Goal: Task Accomplishment & Management: Complete application form

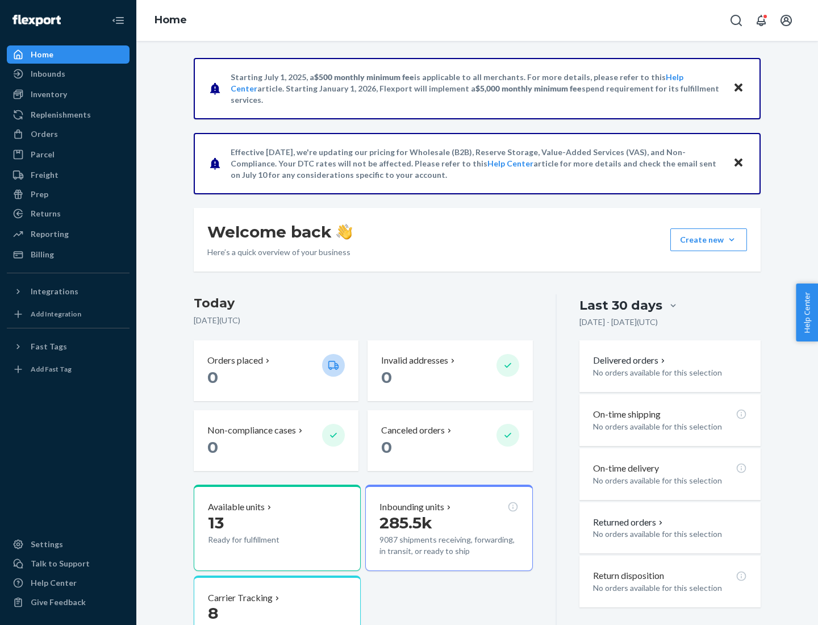
click at [732, 240] on button "Create new Create new inbound Create new order Create new product" at bounding box center [709, 239] width 77 height 23
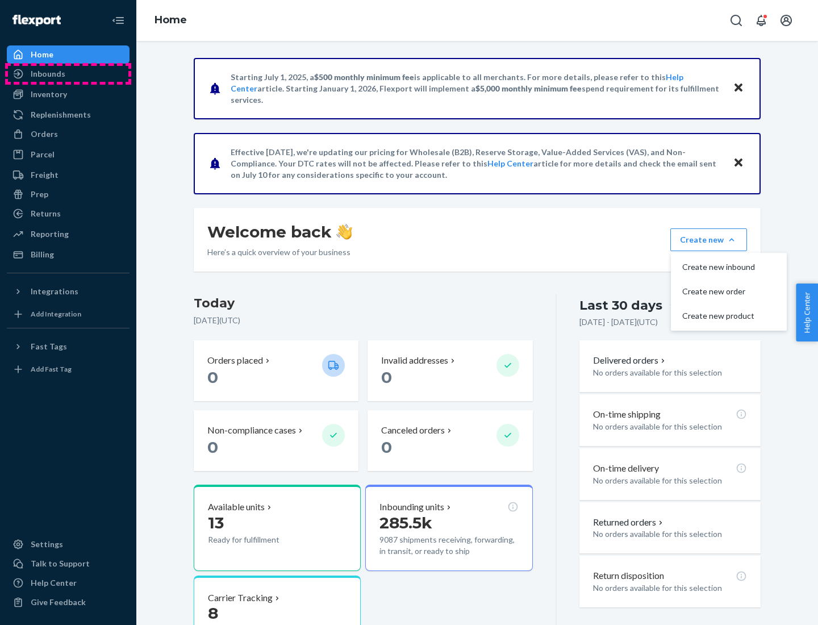
click at [68, 74] on div "Inbounds" at bounding box center [68, 74] width 120 height 16
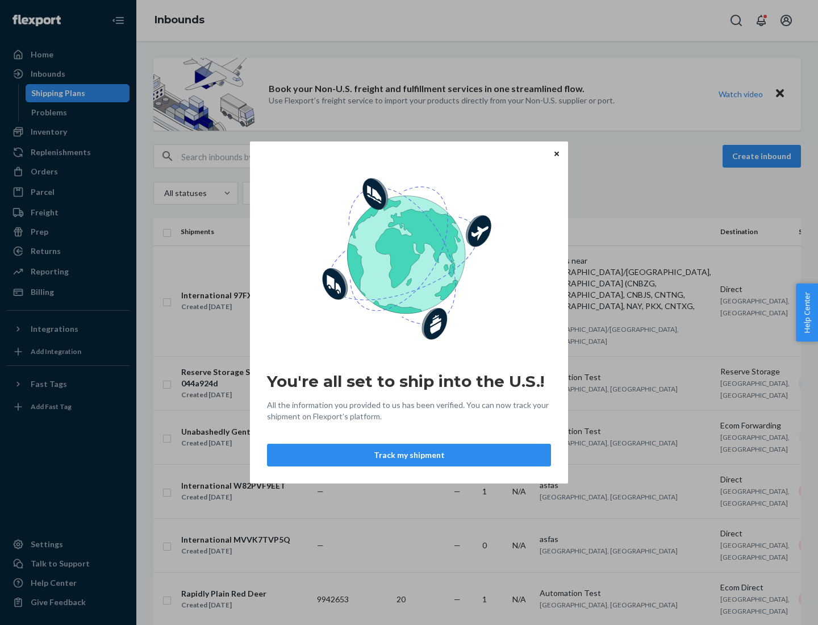
click at [409, 455] on button "Track my shipment" at bounding box center [409, 455] width 284 height 23
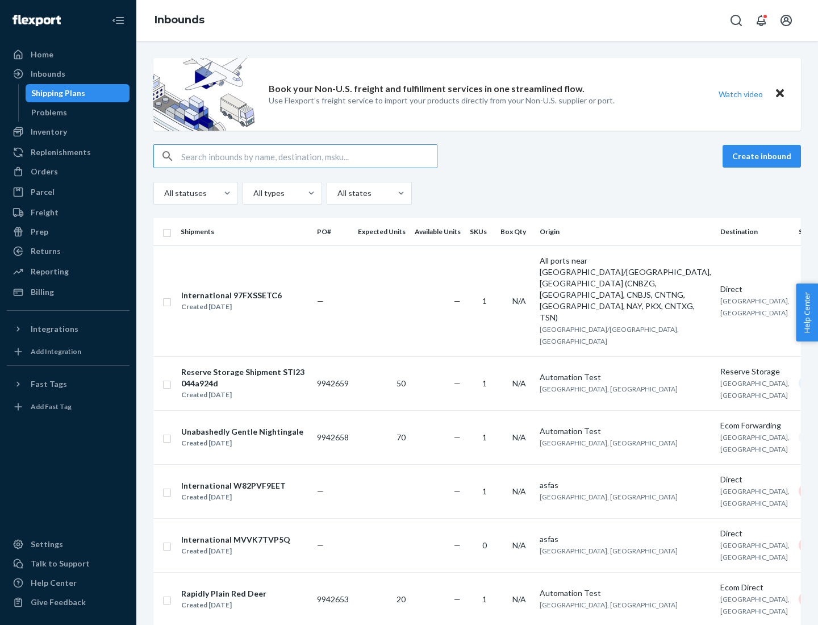
click at [764, 156] on button "Create inbound" at bounding box center [762, 156] width 78 height 23
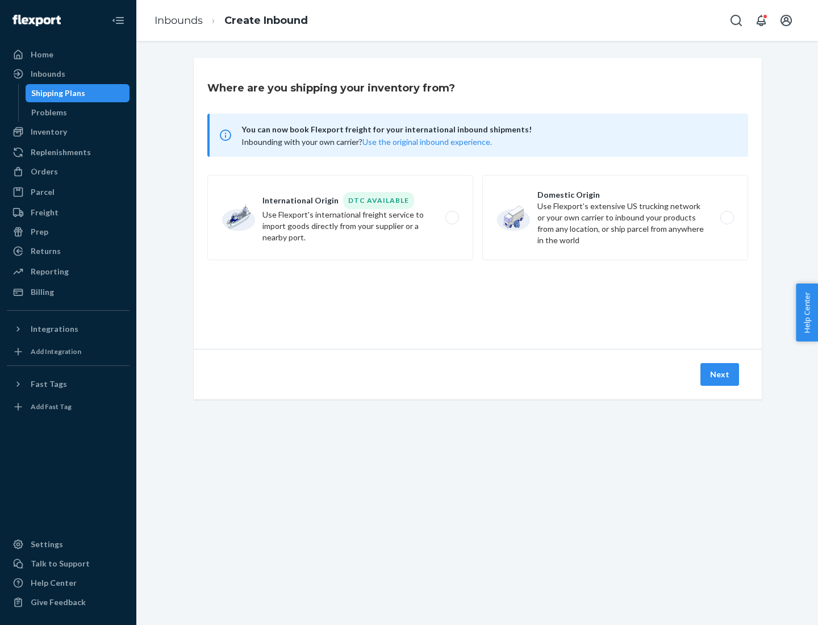
click at [340, 218] on label "International Origin DTC Available Use Flexport's international freight service…" at bounding box center [340, 217] width 266 height 85
click at [452, 218] on input "International Origin DTC Available Use Flexport's international freight service…" at bounding box center [455, 217] width 7 height 7
radio input "true"
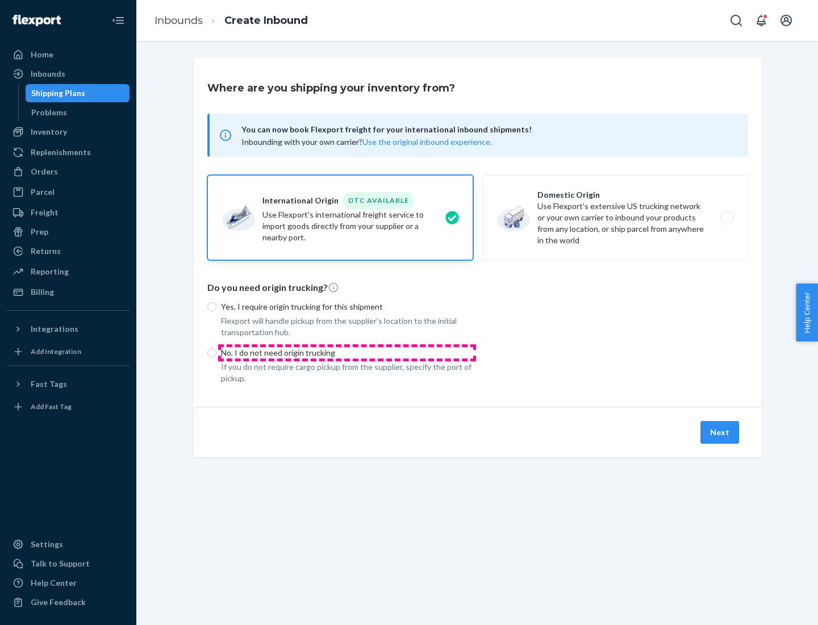
click at [347, 352] on p "No, I do not need origin trucking" at bounding box center [347, 352] width 252 height 11
click at [217, 352] on input "No, I do not need origin trucking" at bounding box center [211, 352] width 9 height 9
radio input "true"
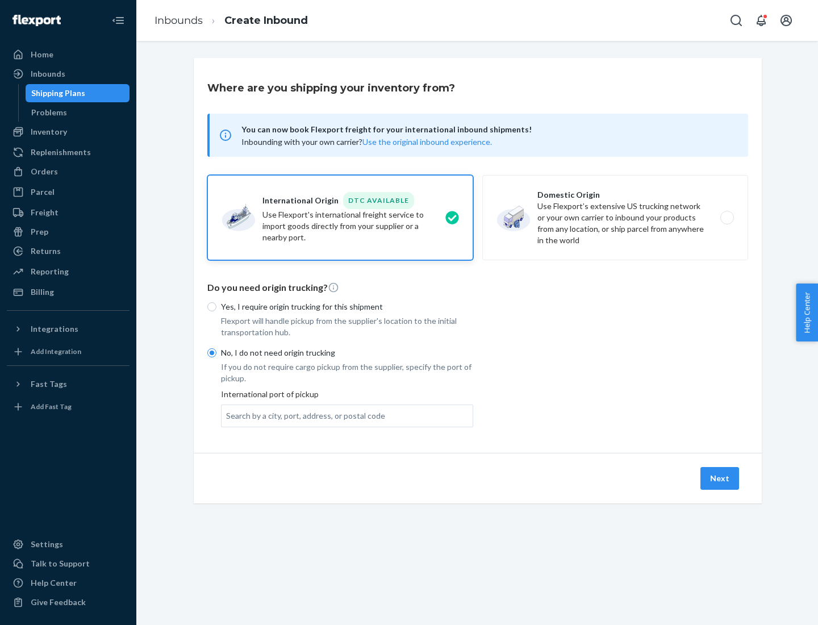
click at [303, 415] on div "Search by a city, port, address, or postal code" at bounding box center [305, 415] width 159 height 11
click at [227, 415] on input "Search by a city, port, address, or postal code" at bounding box center [226, 415] width 1 height 11
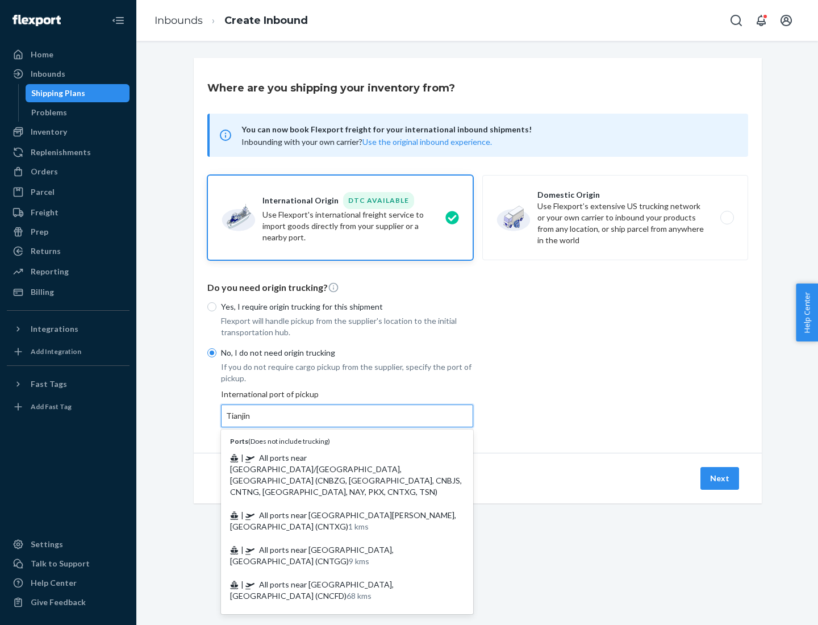
click at [336, 457] on span "| All ports near [GEOGRAPHIC_DATA]/[GEOGRAPHIC_DATA], [GEOGRAPHIC_DATA] (CNBZG,…" at bounding box center [346, 475] width 232 height 44
click at [251, 422] on input "Tianjin" at bounding box center [238, 415] width 25 height 11
type input "All ports near [GEOGRAPHIC_DATA]/[GEOGRAPHIC_DATA], [GEOGRAPHIC_DATA] (CNBZG, […"
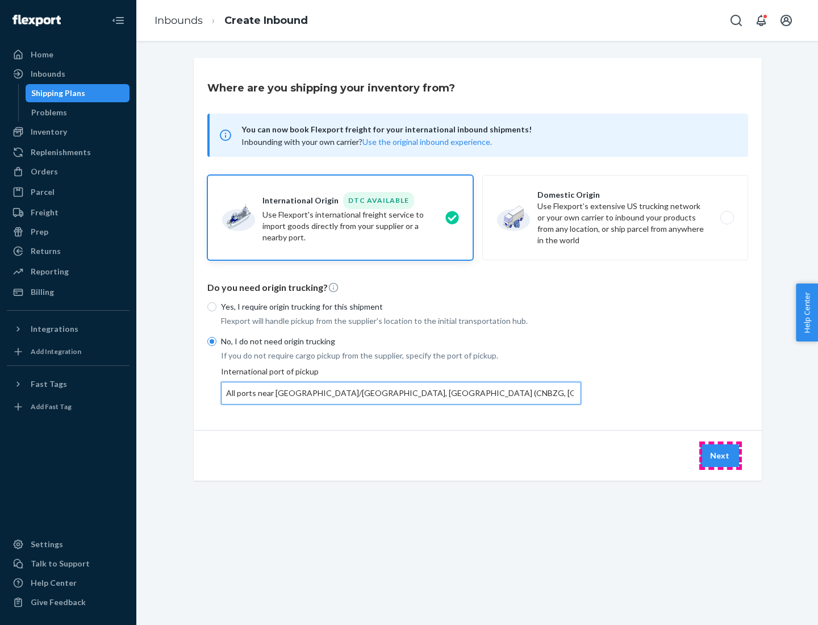
click at [721, 455] on button "Next" at bounding box center [720, 455] width 39 height 23
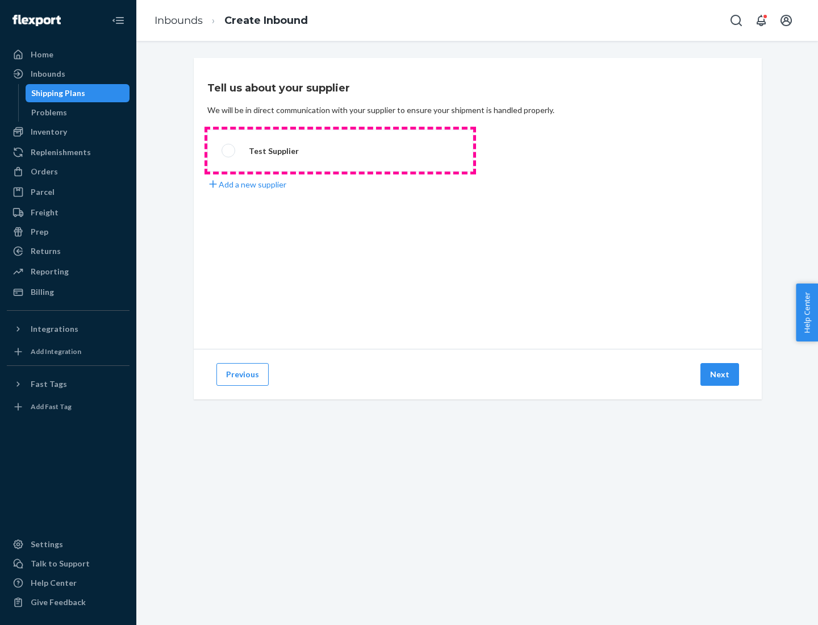
click at [340, 151] on label "Test Supplier" at bounding box center [340, 151] width 266 height 42
click at [229, 151] on input "Test Supplier" at bounding box center [225, 150] width 7 height 7
radio input "true"
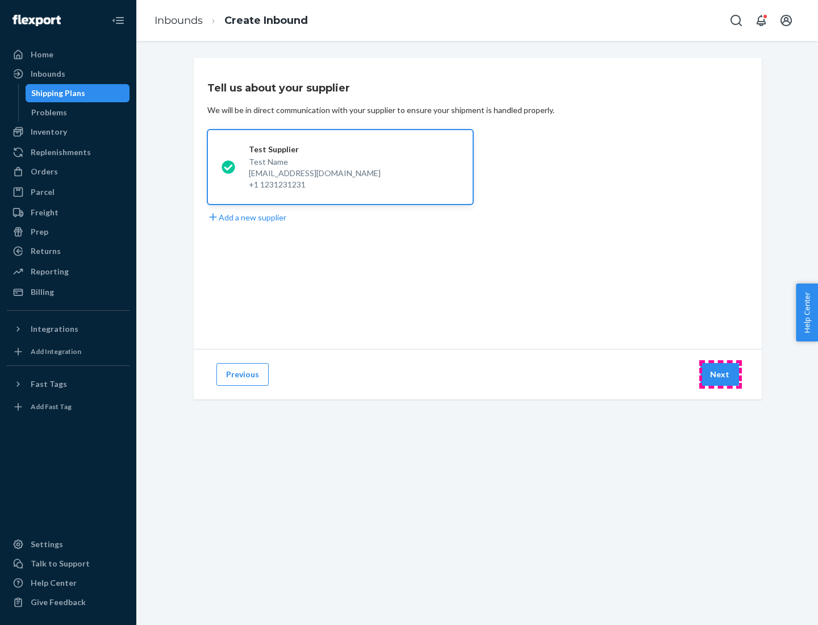
click at [721, 374] on button "Next" at bounding box center [720, 374] width 39 height 23
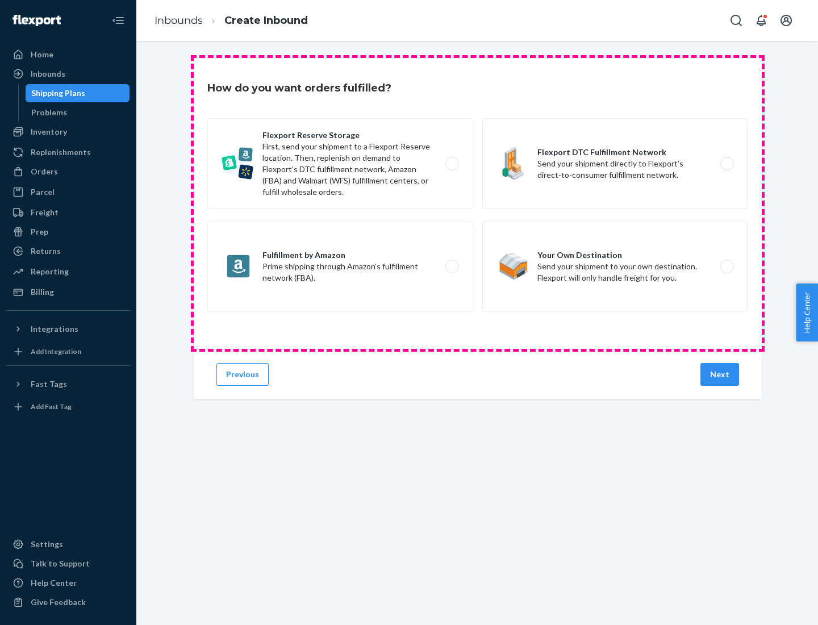
click at [478, 203] on div "Flexport Reserve Storage First, send your shipment to a Flexport Reserve locati…" at bounding box center [477, 216] width 541 height 197
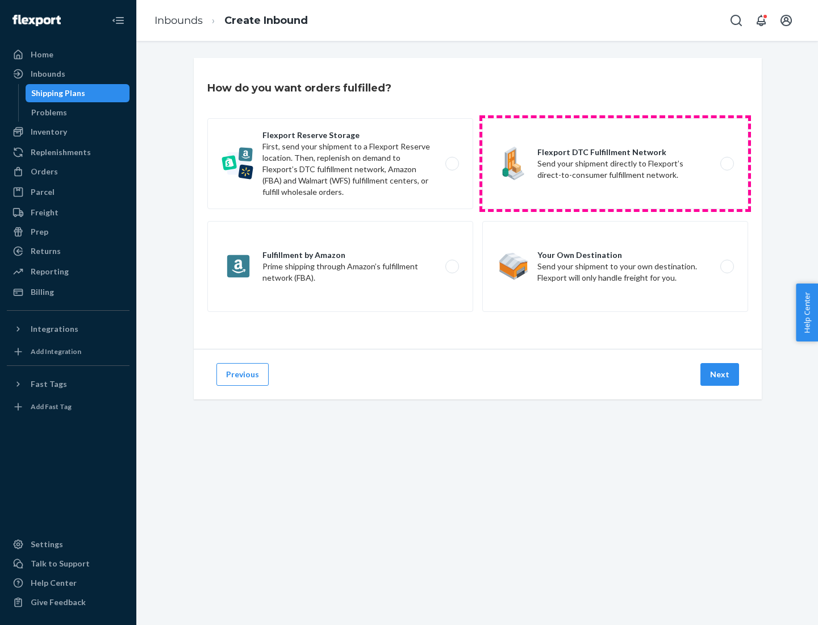
click at [615, 164] on label "Flexport DTC Fulfillment Network Send your shipment directly to Flexport’s dire…" at bounding box center [615, 163] width 266 height 91
click at [727, 164] on input "Flexport DTC Fulfillment Network Send your shipment directly to Flexport’s dire…" at bounding box center [730, 163] width 7 height 7
radio input "true"
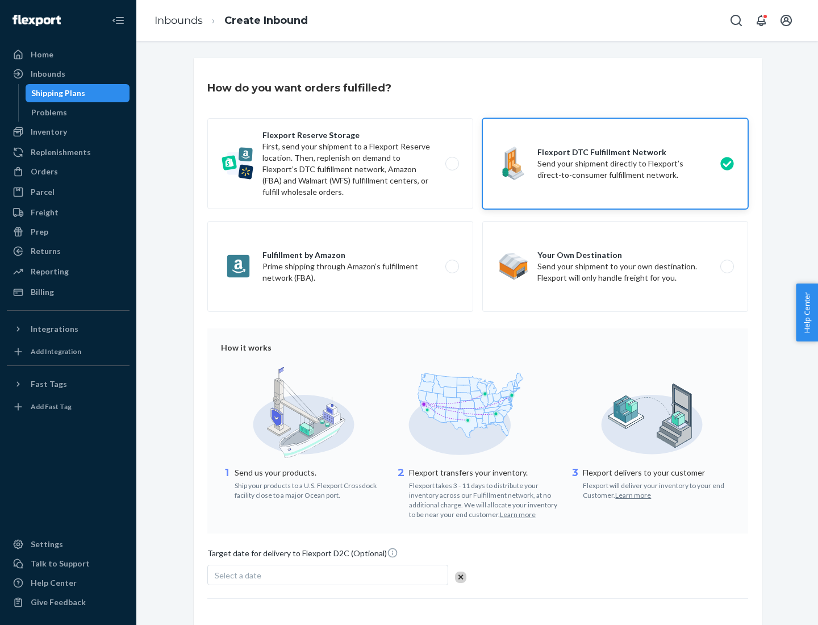
scroll to position [84, 0]
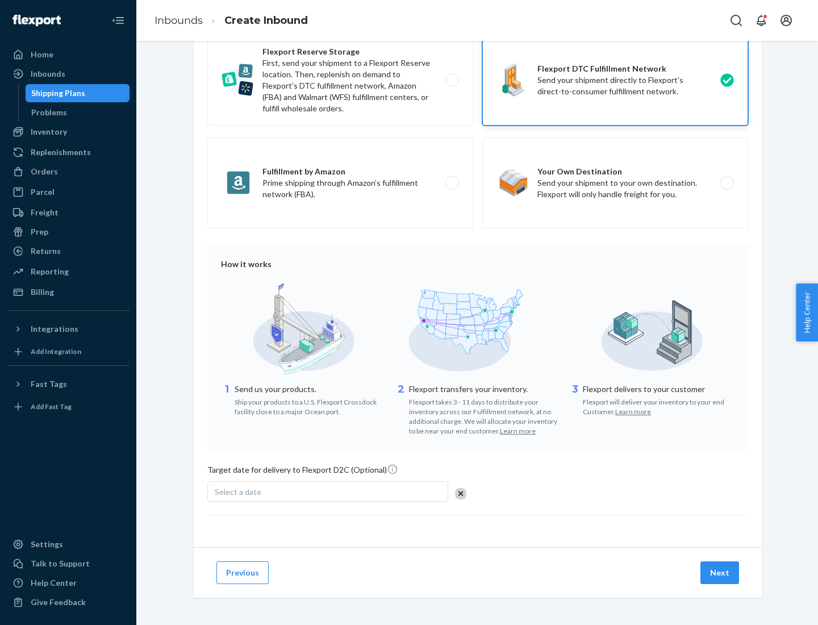
click at [721, 572] on button "Next" at bounding box center [720, 572] width 39 height 23
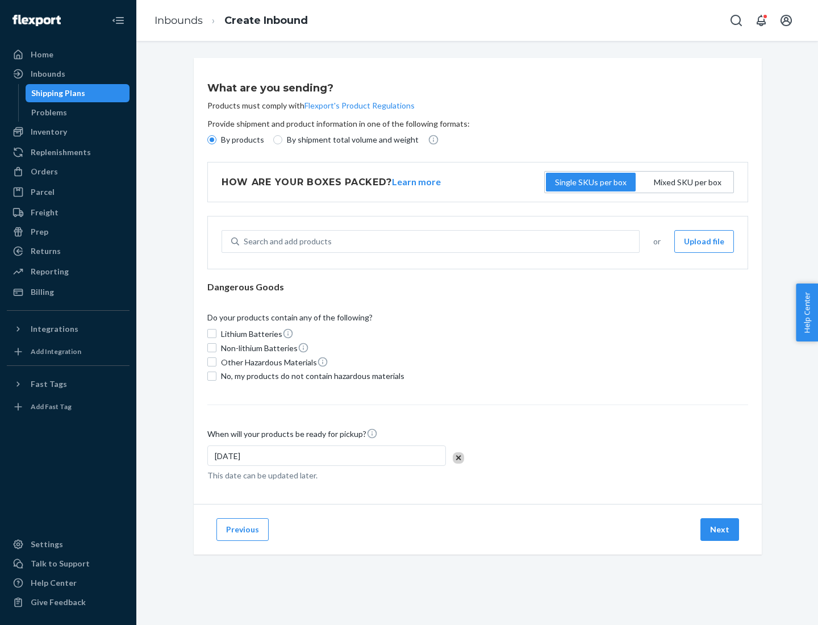
click at [242, 140] on p "By products" at bounding box center [242, 139] width 43 height 11
click at [217, 140] on input "By products" at bounding box center [211, 139] width 9 height 9
click at [286, 242] on div "Search and add products" at bounding box center [288, 241] width 88 height 11
click at [245, 242] on input "Search and add products" at bounding box center [244, 241] width 1 height 11
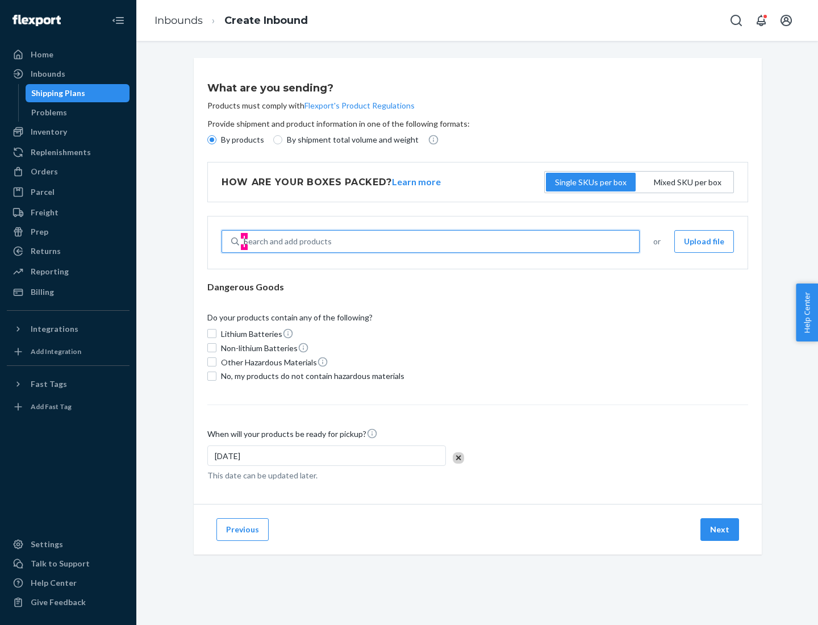
type input "basic"
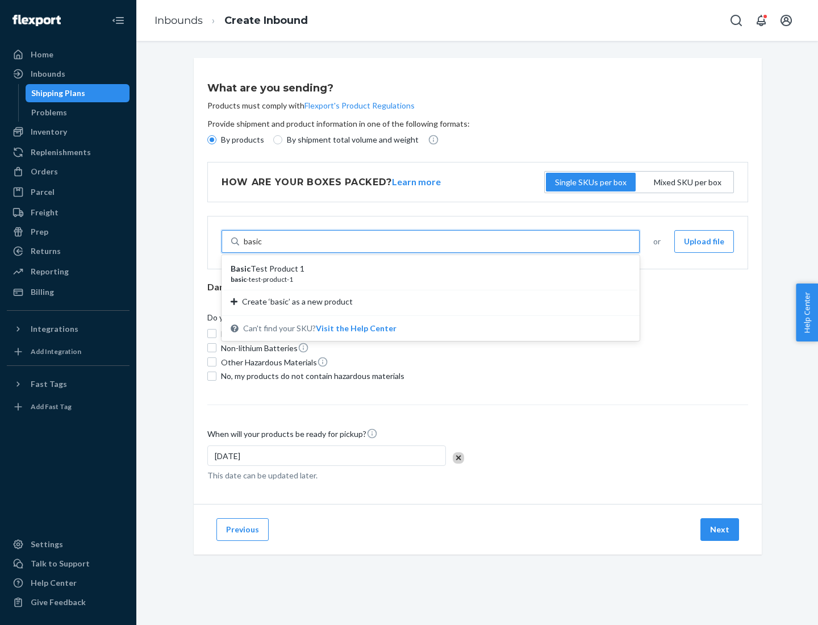
click at [427, 269] on div "Basic Test Product 1" at bounding box center [426, 268] width 391 height 11
click at [263, 247] on input "basic" at bounding box center [253, 241] width 19 height 11
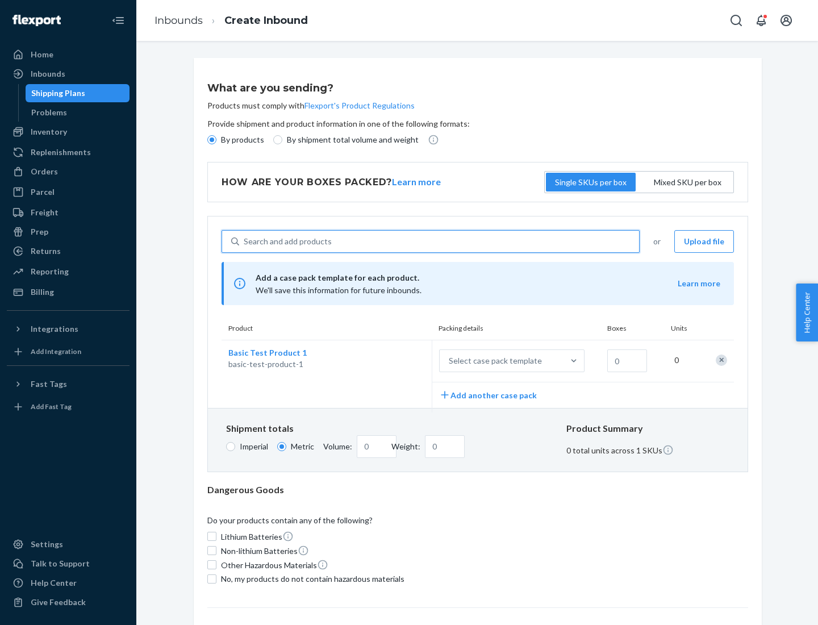
scroll to position [28, 0]
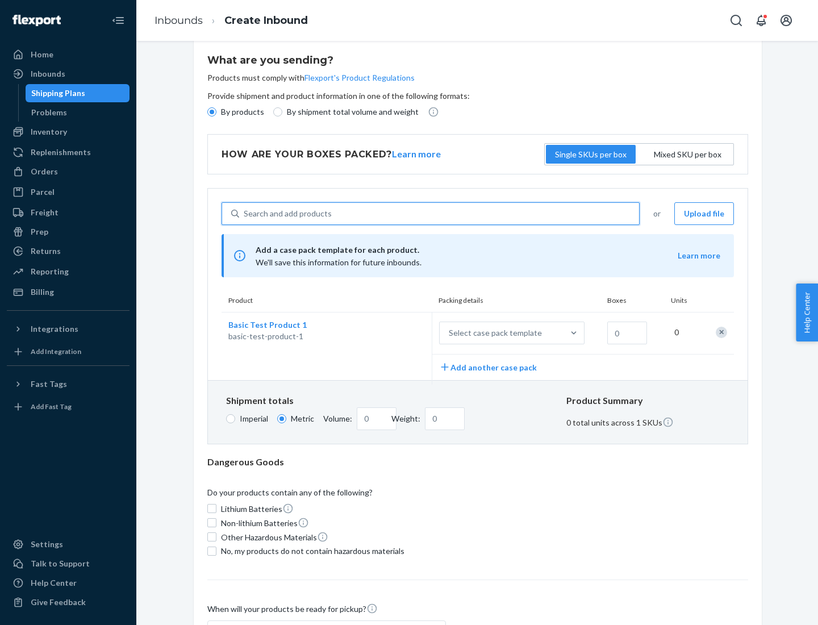
click at [493, 333] on div "Select case pack template" at bounding box center [495, 332] width 93 height 11
click at [393, 333] on input "Select case pack template" at bounding box center [393, 333] width 0 height 0
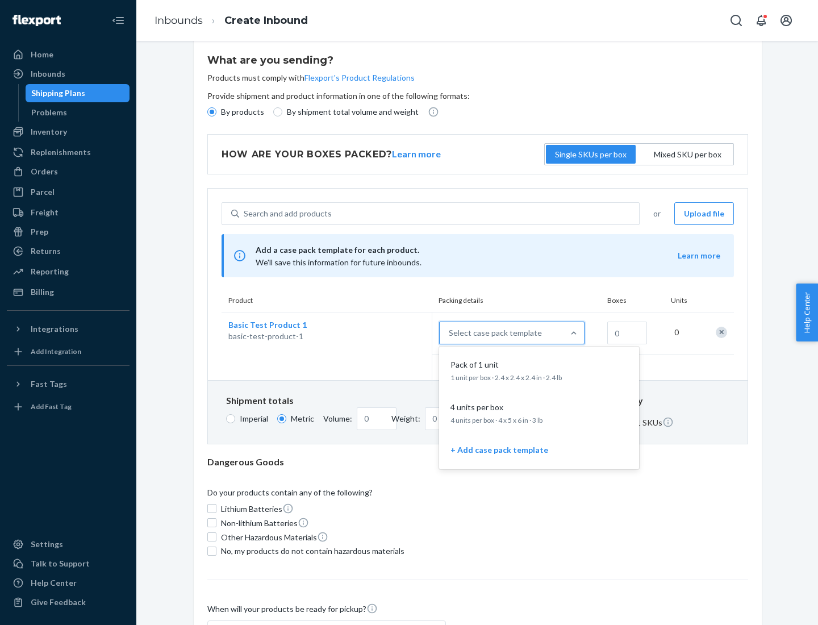
scroll to position [65, 0]
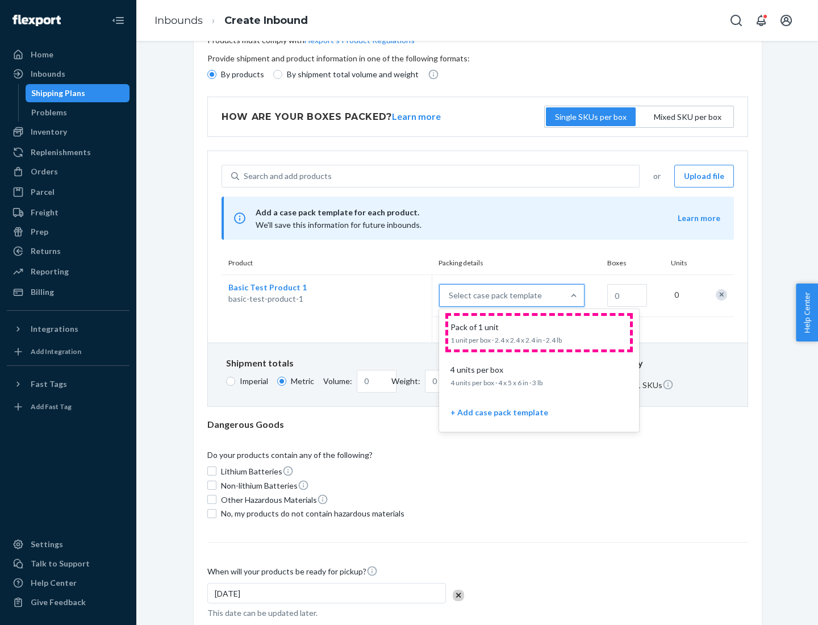
click at [539, 332] on div "Pack of 1 unit" at bounding box center [537, 327] width 182 height 11
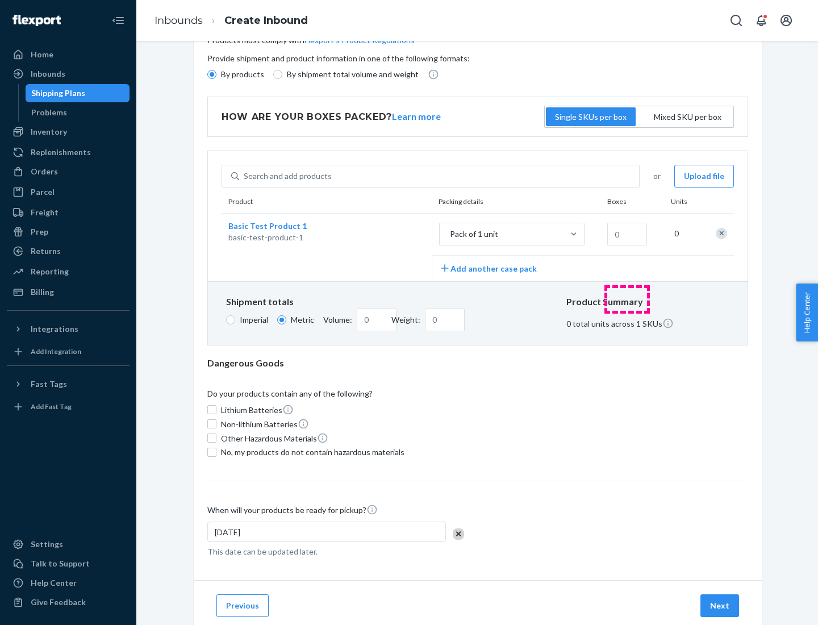
scroll to position [0, 0]
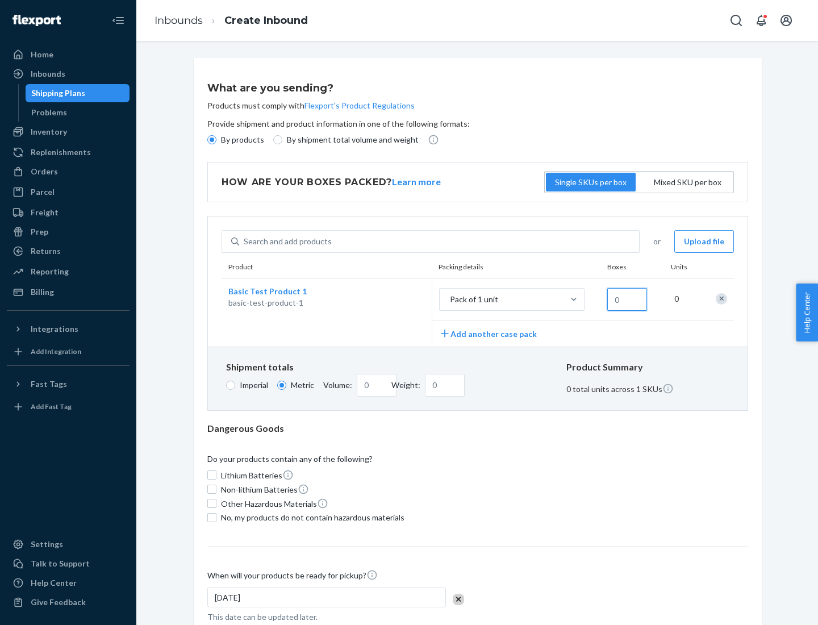
type input "1.09"
type input "1"
type input "10.89"
type input "10"
type input "0.02"
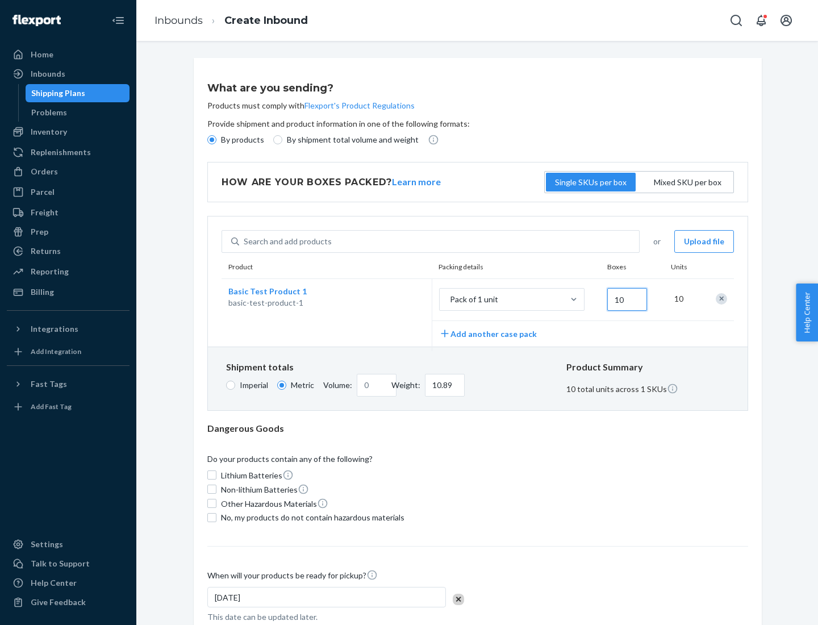
type input "108.86"
type input "100"
type input "0.23"
type input "1088.62"
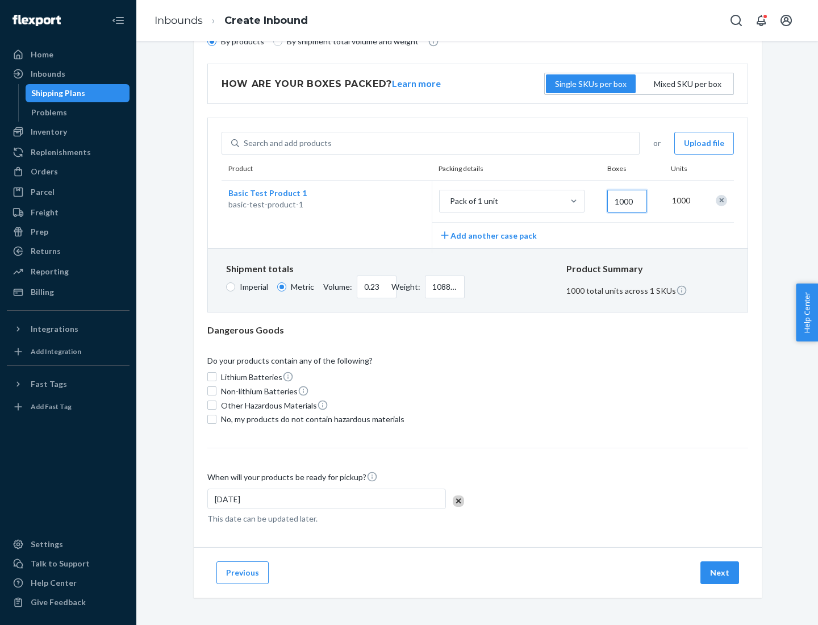
type input "1000"
click at [311, 419] on span "No, my products do not contain hazardous materials" at bounding box center [313, 419] width 184 height 11
click at [217, 419] on input "No, my products do not contain hazardous materials" at bounding box center [211, 419] width 9 height 9
checkbox input "true"
click at [721, 572] on button "Next" at bounding box center [720, 572] width 39 height 23
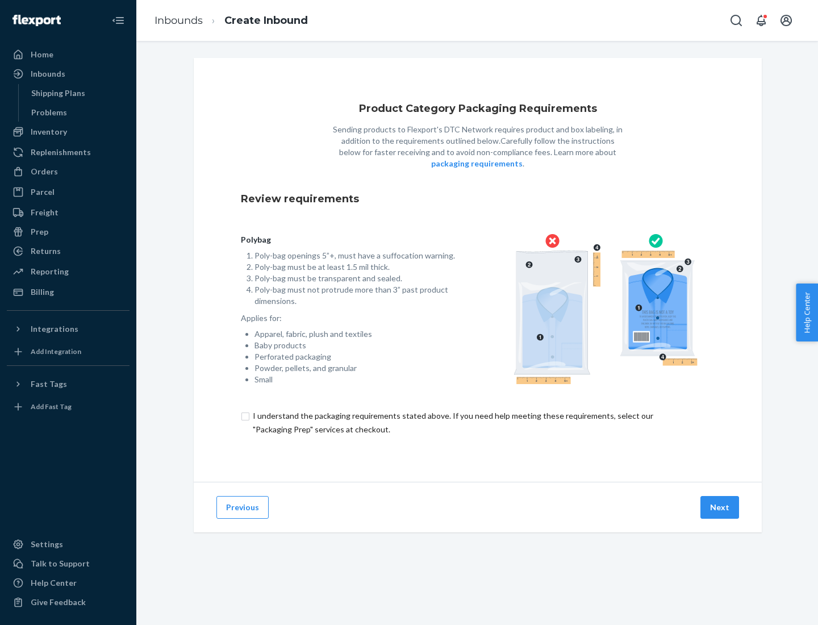
click at [478, 422] on input "checkbox" at bounding box center [478, 422] width 474 height 27
checkbox input "true"
click at [721, 507] on button "Next" at bounding box center [720, 507] width 39 height 23
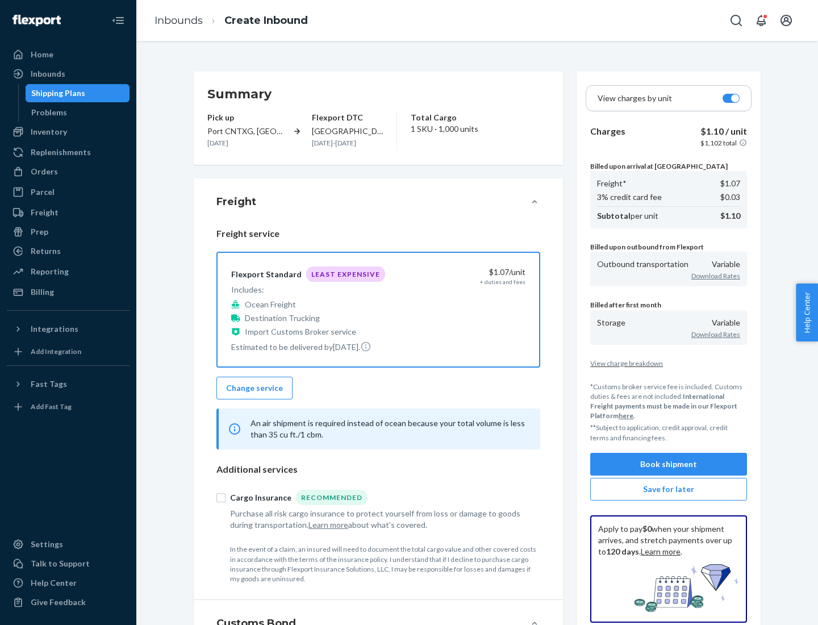
scroll to position [131, 0]
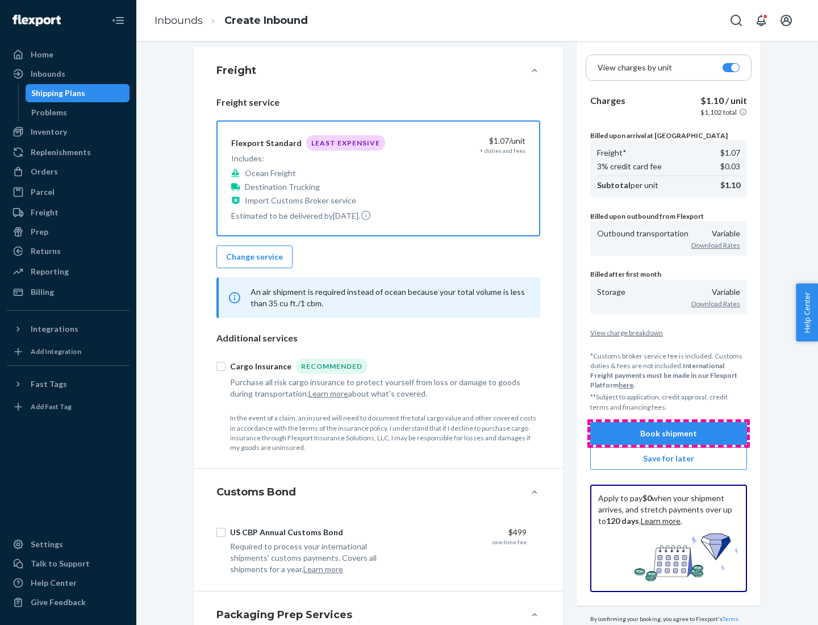
click at [669, 433] on button "Book shipment" at bounding box center [668, 433] width 157 height 23
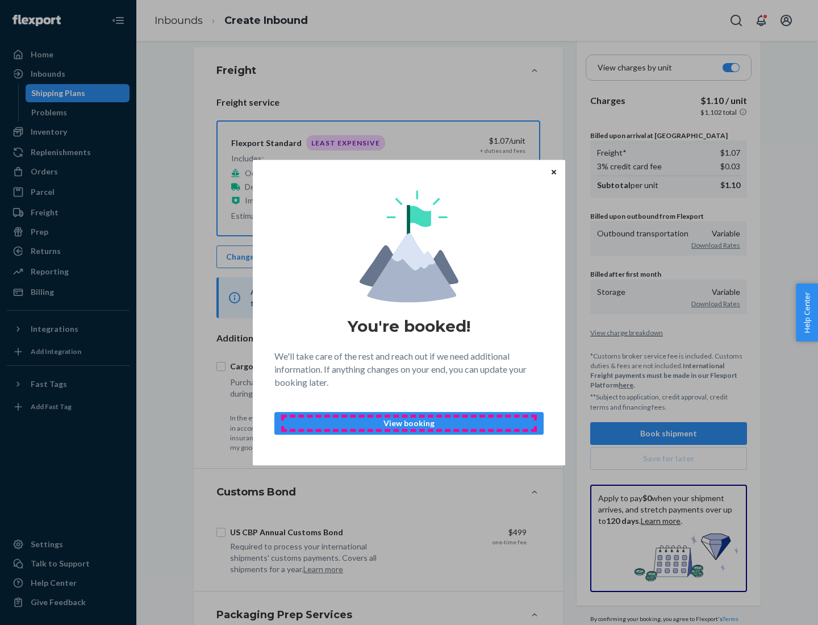
click at [409, 423] on p "View booking" at bounding box center [409, 423] width 250 height 11
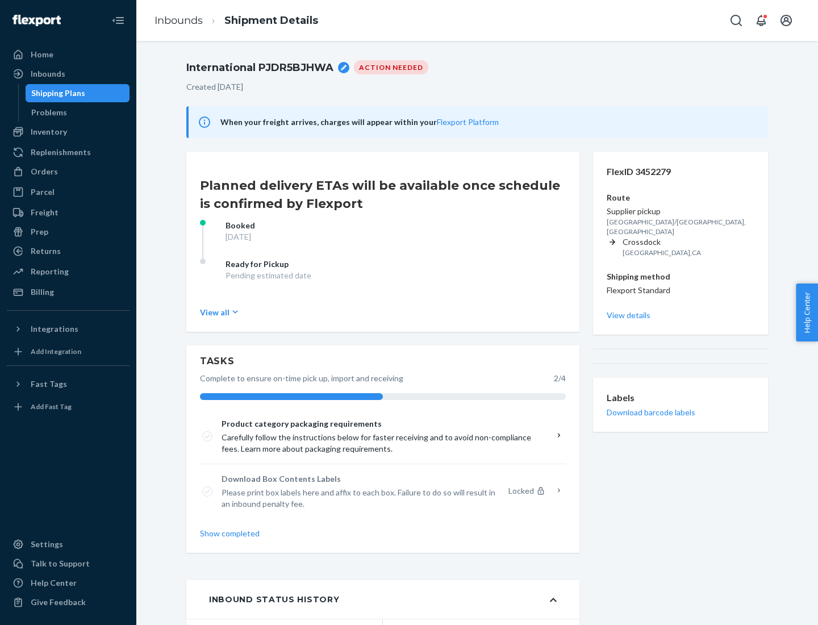
scroll to position [91, 0]
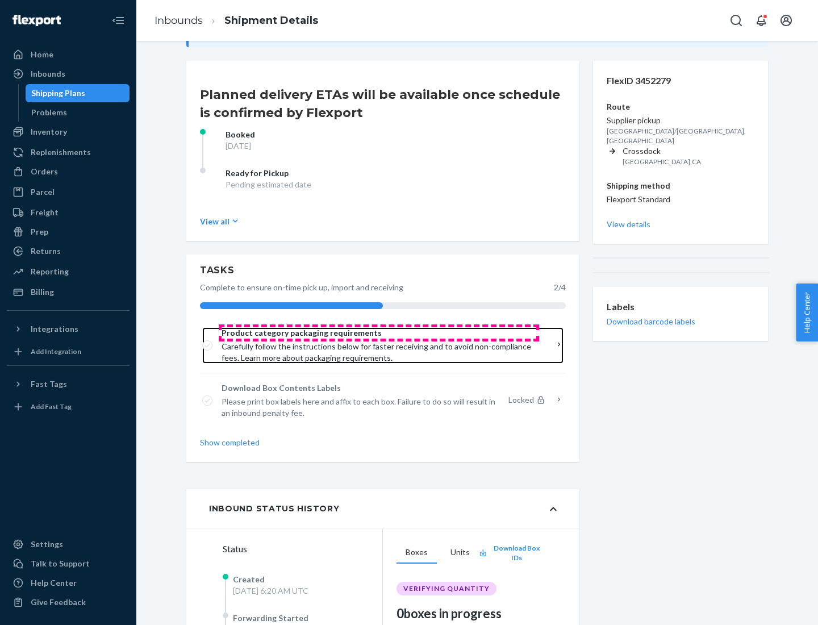
click at [379, 333] on span "Product category packaging requirements" at bounding box center [379, 332] width 315 height 11
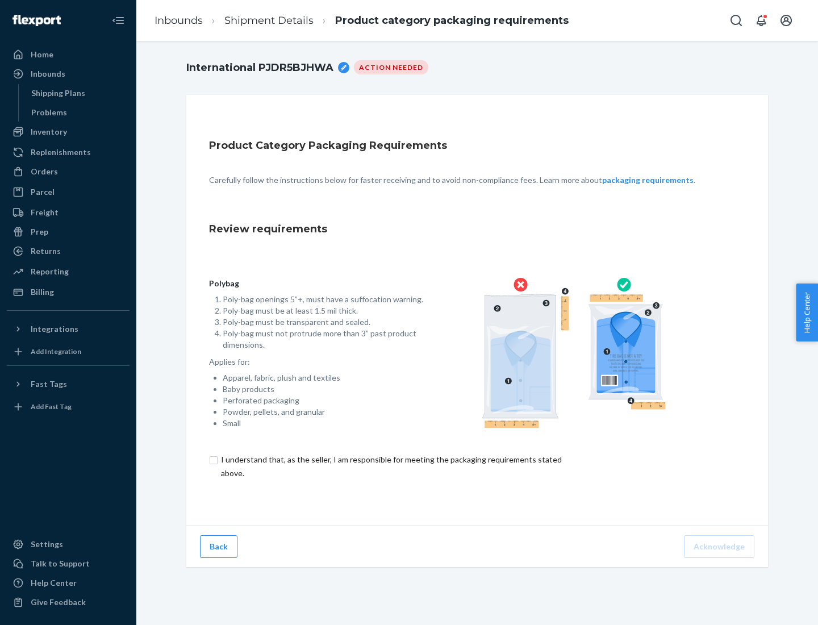
click at [390, 466] on input "checkbox" at bounding box center [398, 466] width 378 height 27
checkbox input "true"
